Goal: Information Seeking & Learning: Learn about a topic

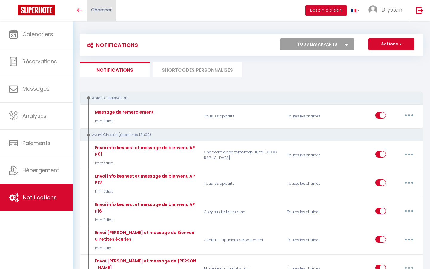
click at [102, 13] on link "Chercher" at bounding box center [102, 10] width 30 height 21
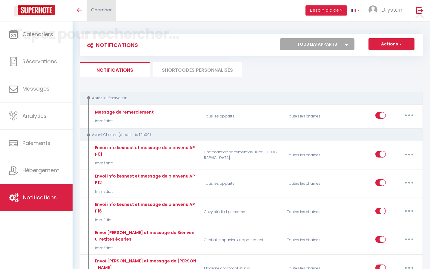
paste input "[PERSON_NAME]"
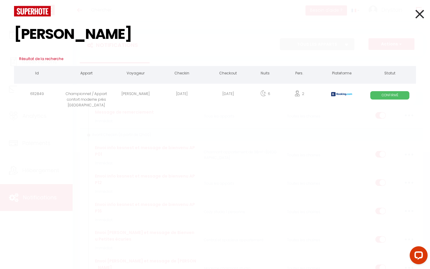
type input "[PERSON_NAME]"
click at [104, 103] on div "Championnet / Appart confort moderne près [GEOGRAPHIC_DATA]" at bounding box center [86, 94] width 52 height 19
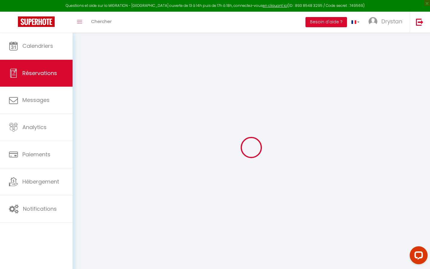
select select
select select "14"
checkbox input "false"
select select
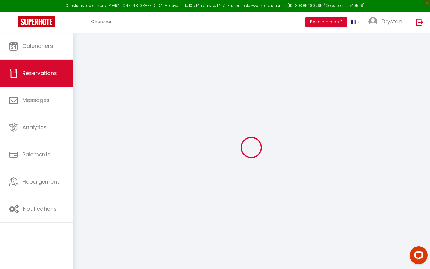
select select
checkbox input "false"
select select
checkbox input "false"
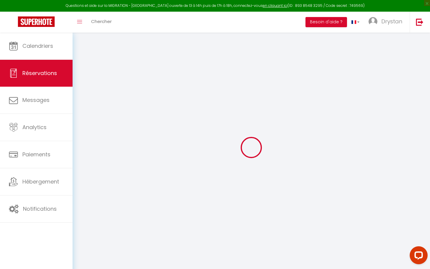
type textarea "** THIS RESERVATION HAS BEEN PRE-PAID ** Reservation has a cancellation grace p…"
type input "85"
type input "86.87"
select select
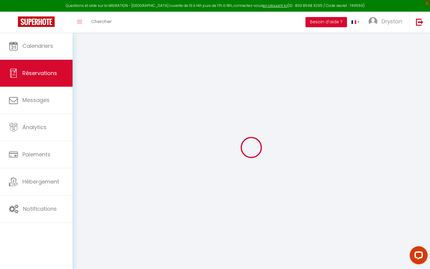
checkbox input "false"
select select
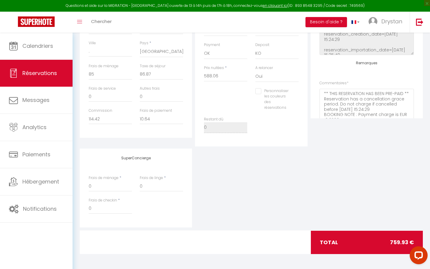
scroll to position [49, 0]
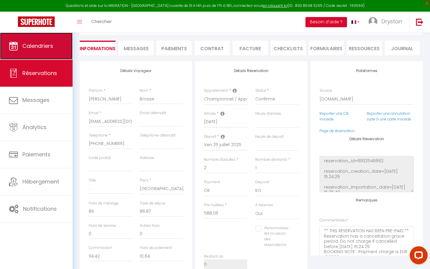
click at [37, 34] on link "Calendriers" at bounding box center [36, 46] width 73 height 27
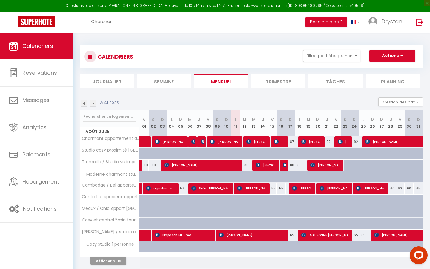
click at [89, 103] on div "Août 2025" at bounding box center [100, 103] width 41 height 7
click at [93, 103] on img at bounding box center [93, 103] width 7 height 7
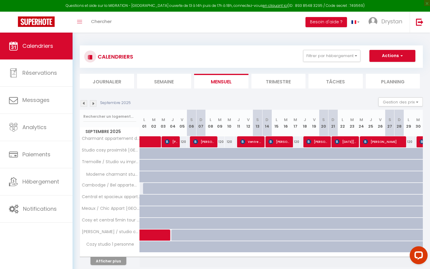
click at [84, 103] on img at bounding box center [84, 103] width 7 height 7
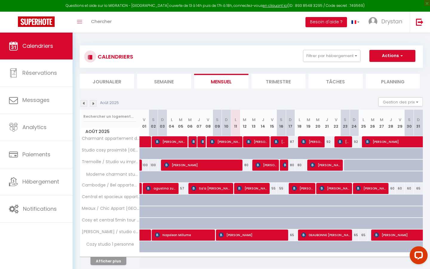
click at [83, 104] on img at bounding box center [84, 103] width 7 height 7
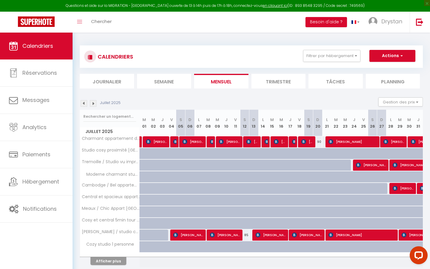
click at [94, 105] on img at bounding box center [93, 103] width 7 height 7
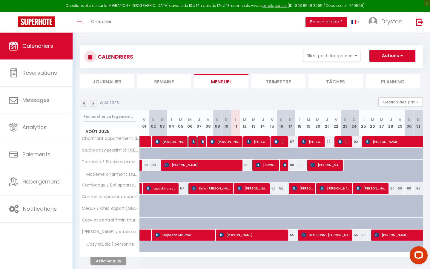
click at [84, 103] on img at bounding box center [84, 103] width 7 height 7
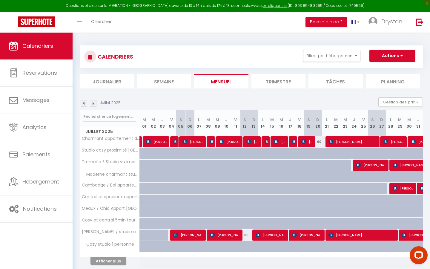
click at [93, 103] on img at bounding box center [93, 103] width 7 height 7
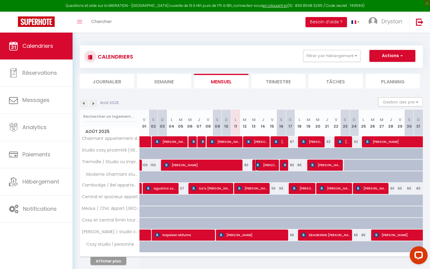
click at [258, 167] on img at bounding box center [258, 165] width 5 height 5
select select "OK"
select select "KO"
select select "0"
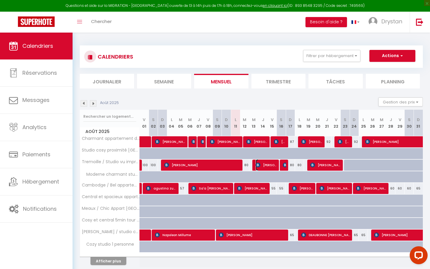
select select "1"
select select
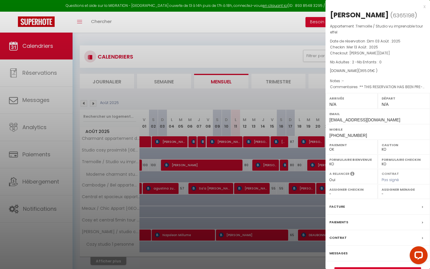
click at [242, 156] on div at bounding box center [215, 134] width 430 height 269
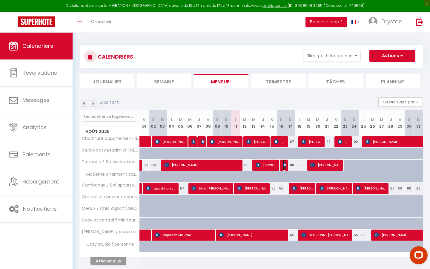
click at [284, 164] on img at bounding box center [285, 165] width 5 height 5
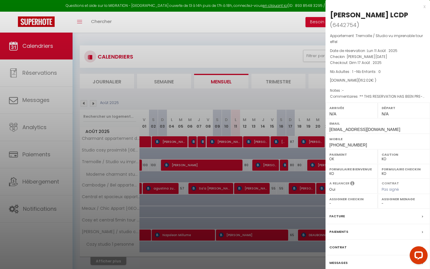
click at [284, 164] on div at bounding box center [215, 134] width 430 height 269
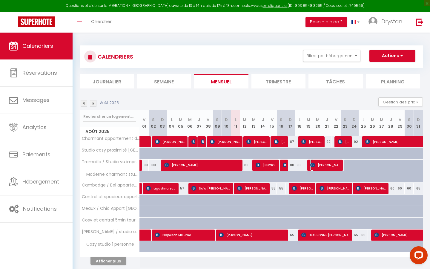
click at [324, 164] on span "[PERSON_NAME]" at bounding box center [326, 164] width 31 height 11
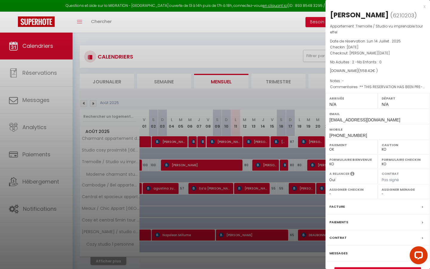
click at [290, 153] on div at bounding box center [215, 134] width 430 height 269
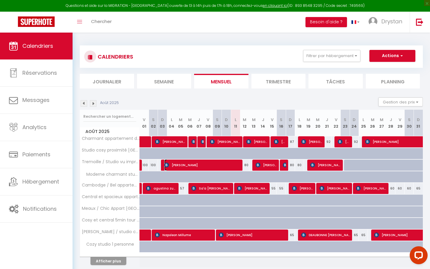
click at [209, 165] on span "[PERSON_NAME]" at bounding box center [202, 164] width 77 height 11
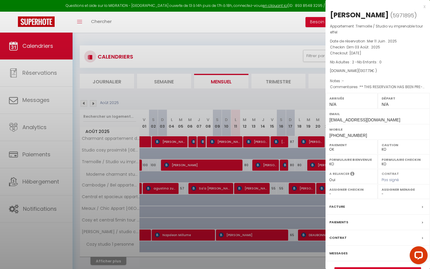
click at [209, 165] on div at bounding box center [215, 134] width 430 height 269
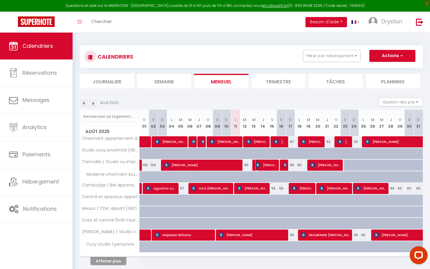
click at [259, 164] on img at bounding box center [258, 165] width 5 height 5
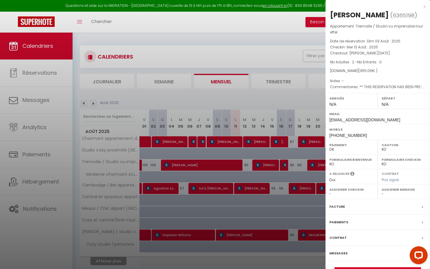
click at [220, 152] on div at bounding box center [215, 134] width 430 height 269
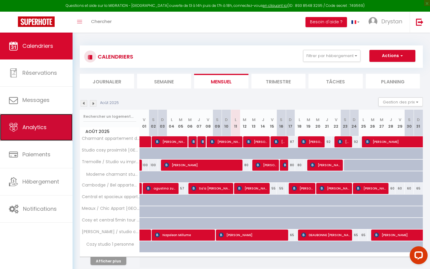
click at [30, 120] on link "Analytics" at bounding box center [36, 127] width 73 height 27
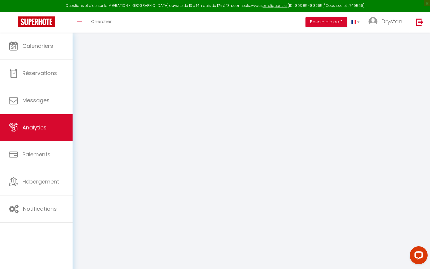
select select "2025"
select select "8"
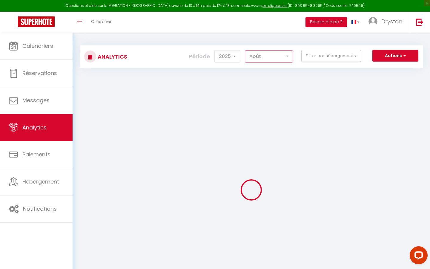
click at [259, 51] on select "[PERSON_NAME] Mars Avril Mai Juin Juillet Août Septembre Octobre Novembre Décem…" at bounding box center [269, 57] width 48 height 12
click at [309, 57] on button "Filtrer par hébergement" at bounding box center [332, 56] width 60 height 12
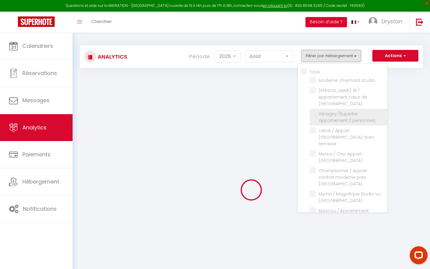
checkbox input "false"
checkbox studio "false"
checkbox Montmartre "false"
checkbox personnes "false"
checkbox terrasse "false"
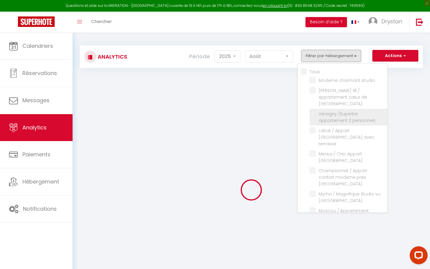
checkbox Villette "false"
checkbox Montmartre "false"
checkbox 8 "false"
checkbox chambres "false"
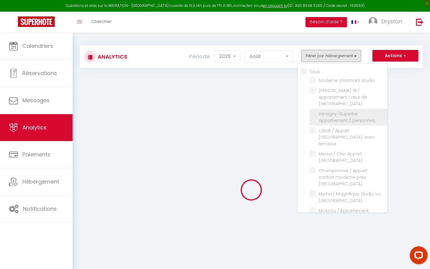
checkbox lumineux "false"
checkbox Paris "false"
checkbox Buttes-Chaumont "false"
checkbox Oberkampf "false"
checkbox personnes "false"
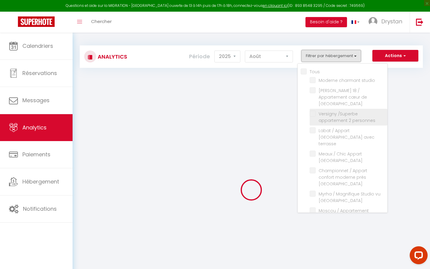
checkbox terrasse "false"
checkbox Montmartre "false"
checkbox central "false"
checkbox Buttes-Chaumont "false"
checkbox Paris "false"
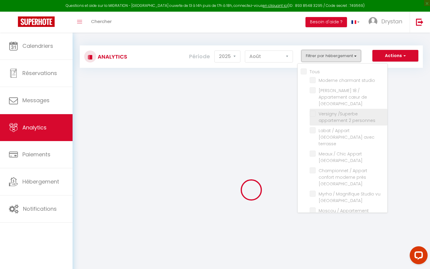
checkbox république "false"
checkbox triomphe "false"
checkbox Latin "false"
checkbox pers "false"
checkbox effel "false"
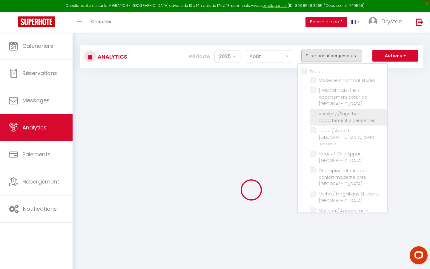
checkbox IX "false"
checkbox Paris "false"
checkbox chambres "false"
checkbox Montparnasse "false"
checkbox appartement "false"
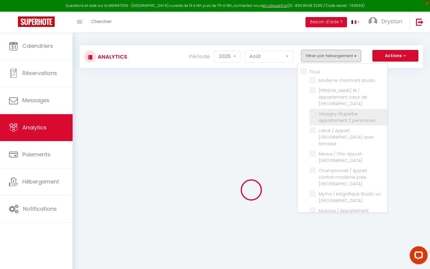
checkbox deux "false"
checkbox pers "false"
checkbox appartement "false"
checkbox cosy "false"
checkbox Cosy "false"
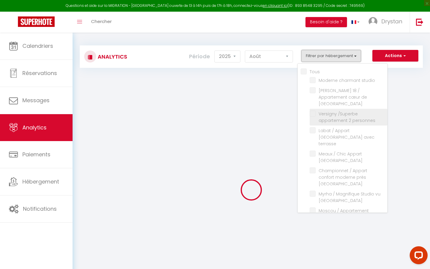
checkbox confortable "false"
checkbox 14 "false"
checkbox pers "false"
checkbox appartement "false"
checkbox Paris "false"
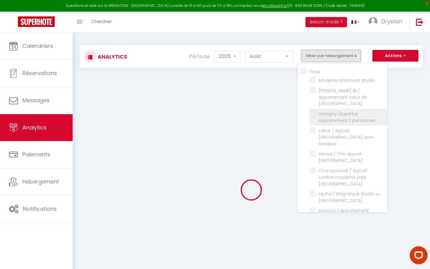
checkbox Paris "false"
checkbox Buttes-Chaumont "false"
checkbox personnes "false"
checkbox Batignolles "false"
checkbox appartement "false"
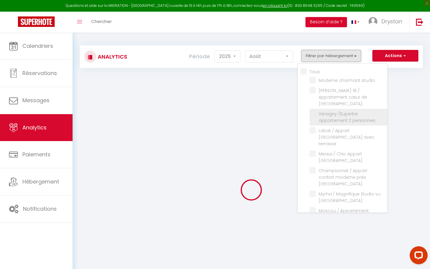
checkbox Paris "false"
checkbox Montmartre "false"
checkbox Paris "false"
checkbox 2 "false"
checkbox Paris "false"
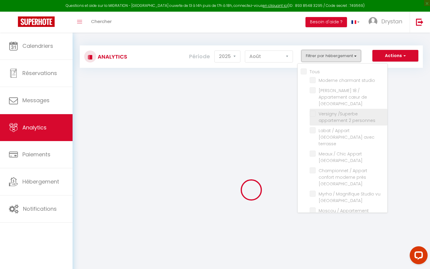
checkbox Paris "false"
checkbox pers "false"
checkbox central "false"
checkbox tour-Eiffel "false"
checkbox Paris "false"
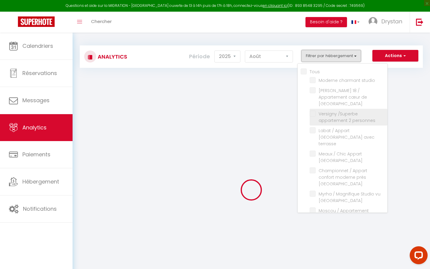
checkbox personne "false"
checkbox Cosy "false"
checkbox personnes "false"
checkbox pers "false"
checkbox Montmartre "false"
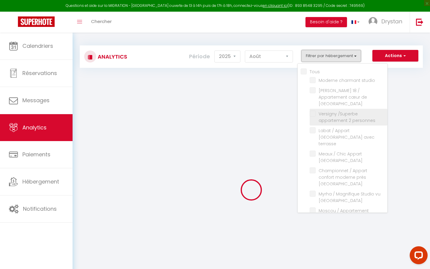
checkbox Lachaise "false"
checkbox Eiffel "false"
checkbox appartement "false"
checkbox balcon "false"
checkbox moderne "false"
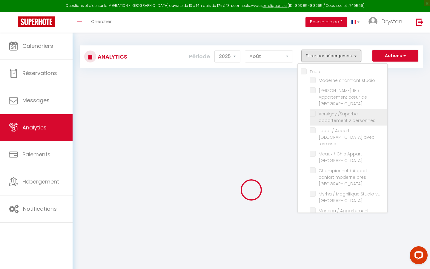
checkbox balcon "false"
checkbox Central "false"
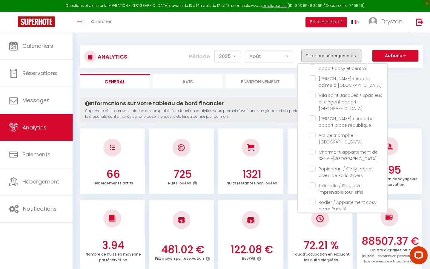
scroll to position [313, 0]
click at [315, 182] on effel "checkbox" at bounding box center [349, 185] width 78 height 6
checkbox effel "true"
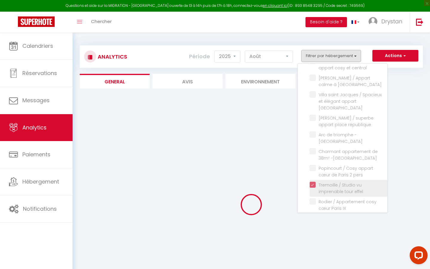
checkbox studio "false"
checkbox Montmartre "false"
checkbox personnes "false"
checkbox terrasse "false"
checkbox Villette "false"
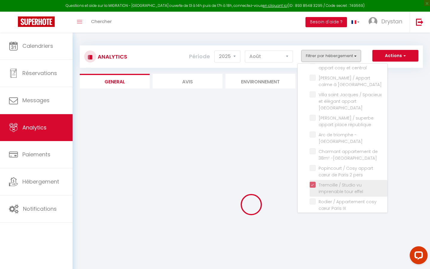
checkbox Montmartre "false"
checkbox 8 "false"
checkbox chambres "false"
checkbox lumineux "false"
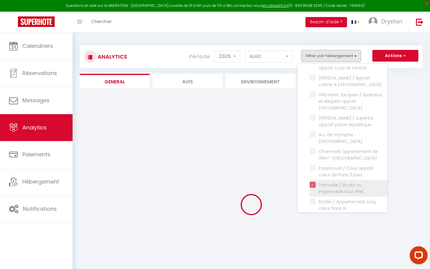
checkbox Paris "false"
checkbox Buttes-Chaumont "false"
checkbox Oberkampf "false"
checkbox personnes "false"
checkbox terrasse "false"
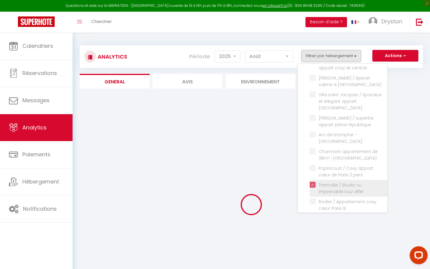
checkbox Montmartre "false"
checkbox central "false"
checkbox Buttes-Chaumont "false"
checkbox Paris "false"
checkbox république "false"
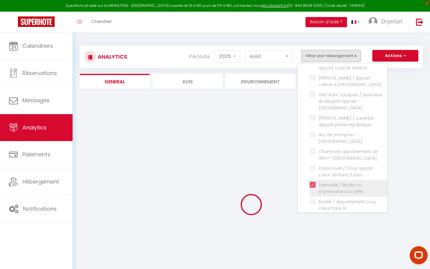
checkbox triomphe "false"
checkbox Latin "false"
checkbox pers "false"
checkbox IX "false"
checkbox Paris "false"
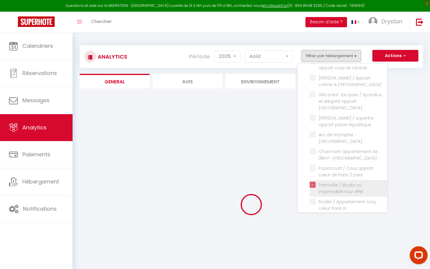
checkbox chambres "false"
checkbox Montparnasse "false"
checkbox appartement "false"
checkbox deux "false"
checkbox pers "false"
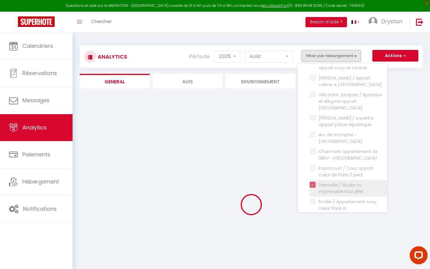
checkbox appartement "false"
checkbox cosy "false"
checkbox Cosy "false"
checkbox confortable "false"
checkbox 14 "false"
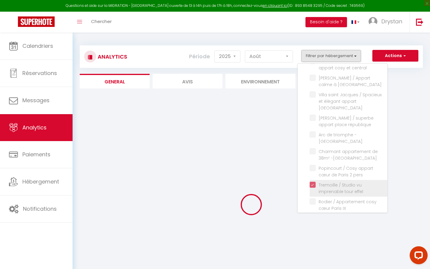
checkbox pers "false"
checkbox appartement "false"
checkbox Paris "false"
checkbox Buttes-Chaumont "false"
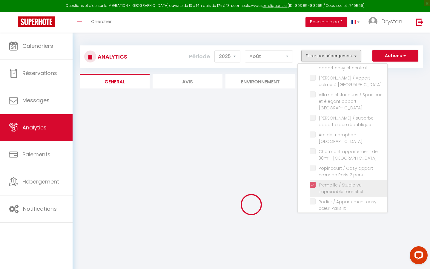
checkbox personnes "false"
checkbox Batignolles "false"
checkbox appartement "false"
checkbox Paris "false"
checkbox Montmartre "false"
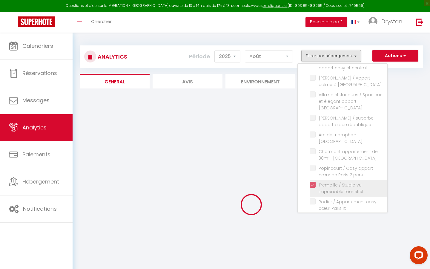
checkbox Paris "false"
checkbox 2 "false"
checkbox Paris "false"
checkbox pers "false"
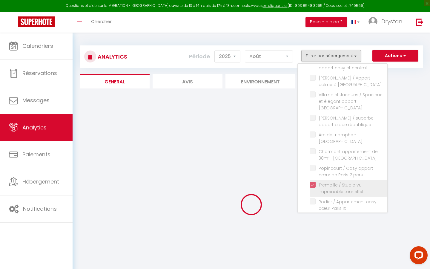
checkbox central "false"
checkbox tour-Eiffel "false"
checkbox Paris "false"
checkbox personne "false"
checkbox Cosy "false"
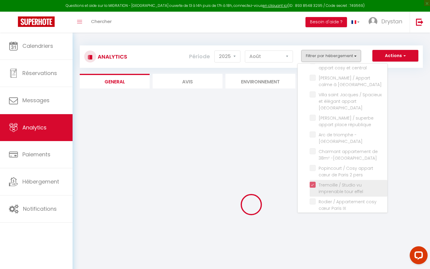
checkbox personnes "false"
checkbox pers "false"
checkbox Montmartre "false"
checkbox Lachaise "false"
checkbox Eiffel "false"
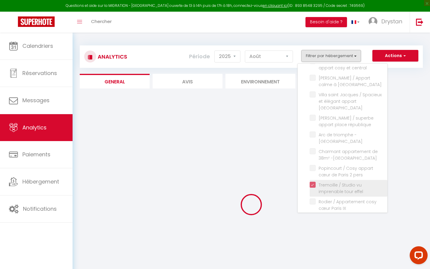
checkbox appartement "false"
checkbox balcon "false"
checkbox moderne "false"
checkbox balcon "false"
checkbox Central "false"
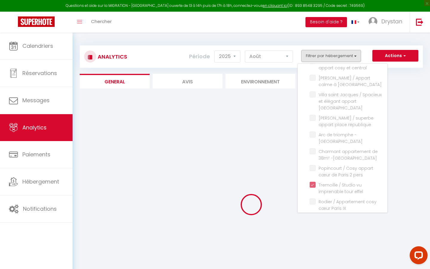
checkbox studio "false"
checkbox Montmartre "false"
checkbox personnes "false"
checkbox terrasse "false"
checkbox Villette "false"
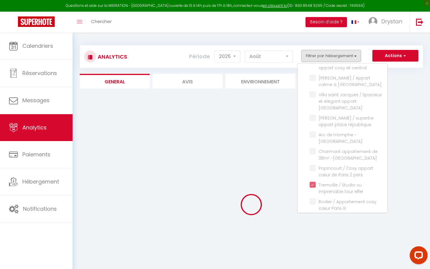
checkbox Montmartre "false"
checkbox 8 "false"
checkbox chambres "false"
checkbox lumineux "false"
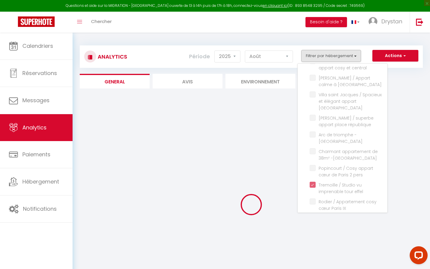
checkbox Paris "false"
checkbox Buttes-Chaumont "false"
checkbox Oberkampf "false"
checkbox personnes "false"
checkbox terrasse "false"
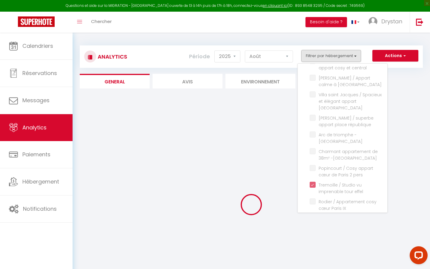
checkbox Montmartre "false"
checkbox central "false"
checkbox Buttes-Chaumont "false"
checkbox Paris "false"
checkbox république "false"
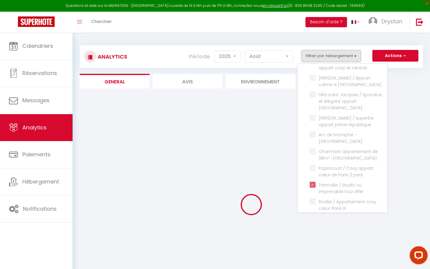
checkbox triomphe "false"
checkbox Latin "false"
checkbox pers "false"
checkbox IX "false"
checkbox Paris "false"
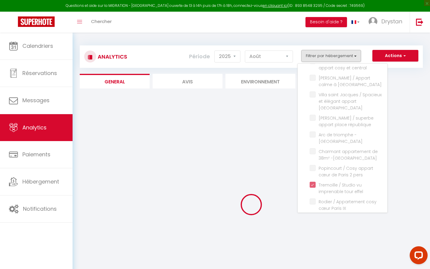
checkbox chambres "false"
checkbox Montparnasse "false"
checkbox appartement "false"
checkbox deux "false"
checkbox pers "false"
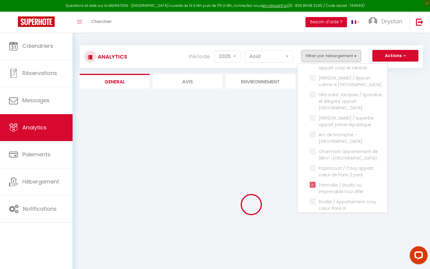
checkbox appartement "false"
checkbox cosy "false"
checkbox Cosy "false"
checkbox confortable "false"
checkbox 14 "false"
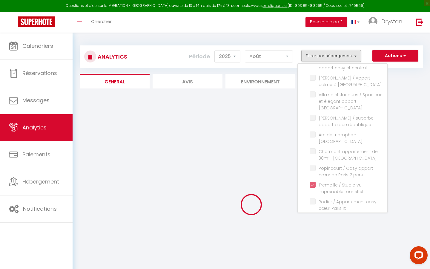
checkbox pers "false"
checkbox appartement "false"
checkbox Paris "false"
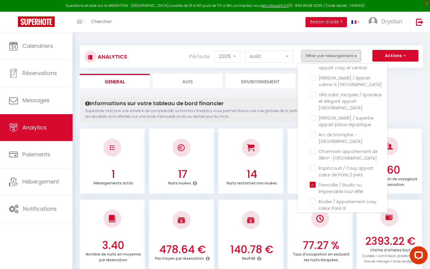
click at [257, 63] on div "Analytics Actions Génération SuperConciergerie Génération SuperAnalyzer Générat…" at bounding box center [252, 56] width 344 height 22
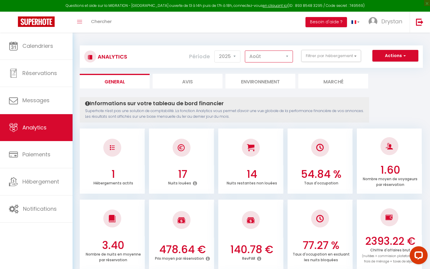
click at [259, 56] on select "[PERSON_NAME] Mars Avril Mai Juin Juillet Août Septembre Octobre Novembre Décem…" at bounding box center [269, 57] width 48 height 12
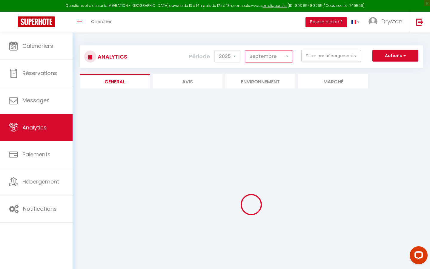
click at [258, 57] on select "[PERSON_NAME] Mars Avril Mai Juin Juillet Août Septembre Octobre Novembre Décem…" at bounding box center [269, 57] width 48 height 12
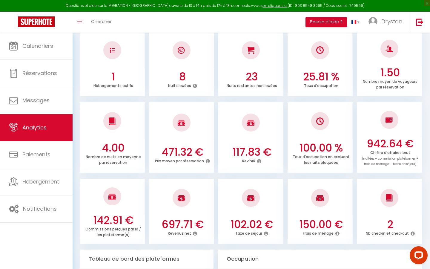
scroll to position [0, 0]
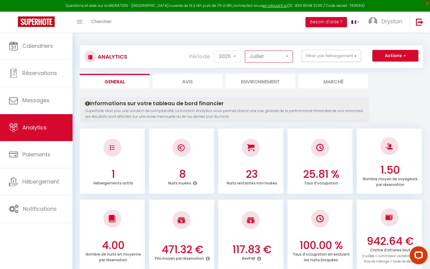
click at [277, 52] on select "[PERSON_NAME] Mars Avril Mai Juin Juillet Août Septembre Octobre Novembre Décem…" at bounding box center [269, 57] width 48 height 12
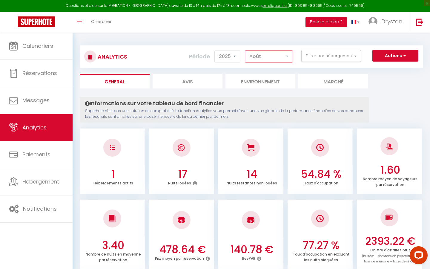
click at [262, 53] on select "[PERSON_NAME] Mars Avril Mai Juin Juillet Août Septembre Octobre Novembre Décem…" at bounding box center [269, 57] width 48 height 12
click at [255, 63] on div "Analytics Actions Génération SuperConciergerie Génération SuperAnalyzer Générat…" at bounding box center [252, 56] width 344 height 22
click at [255, 62] on select "[PERSON_NAME] Mars Avril Mai Juin Juillet Août Septembre Octobre Novembre Décem…" at bounding box center [269, 57] width 48 height 12
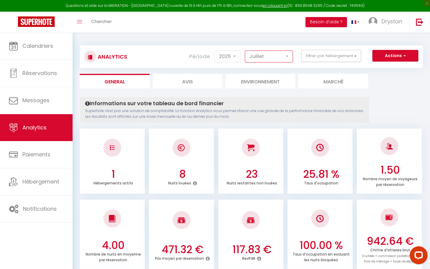
click at [271, 58] on select "[PERSON_NAME] Mars Avril Mai Juin Juillet Août Septembre Octobre Novembre Décem…" at bounding box center [269, 57] width 48 height 12
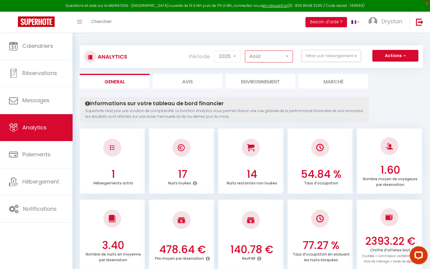
click at [262, 60] on select "[PERSON_NAME] Mars Avril Mai Juin Juillet Août Septembre Octobre Novembre Décem…" at bounding box center [269, 57] width 48 height 12
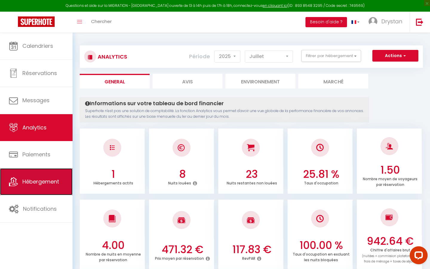
click at [44, 182] on span "Hébergement" at bounding box center [40, 181] width 37 height 7
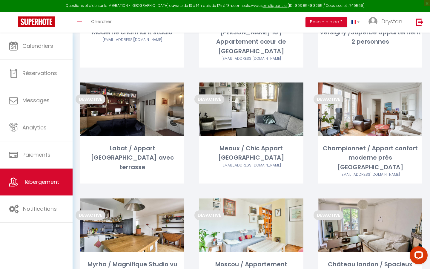
scroll to position [127, 0]
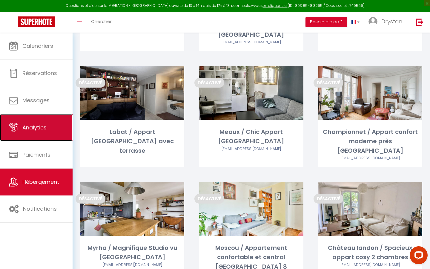
click at [48, 129] on link "Analytics" at bounding box center [36, 127] width 73 height 27
